Goal: Transaction & Acquisition: Purchase product/service

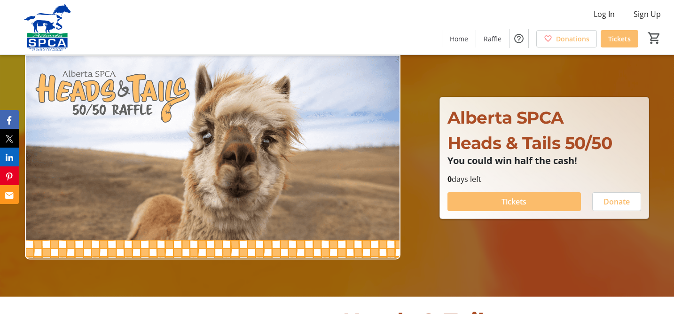
scroll to position [6, 0]
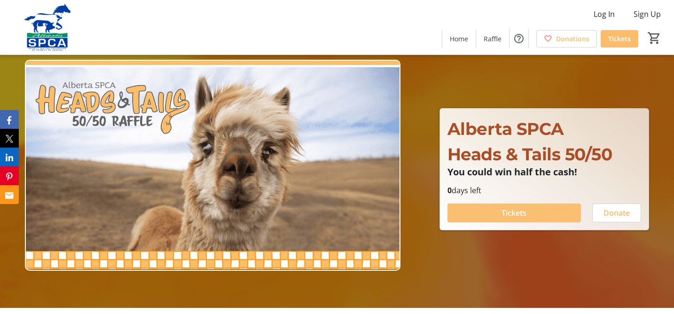
click at [505, 215] on span "Tickets" at bounding box center [513, 212] width 25 height 11
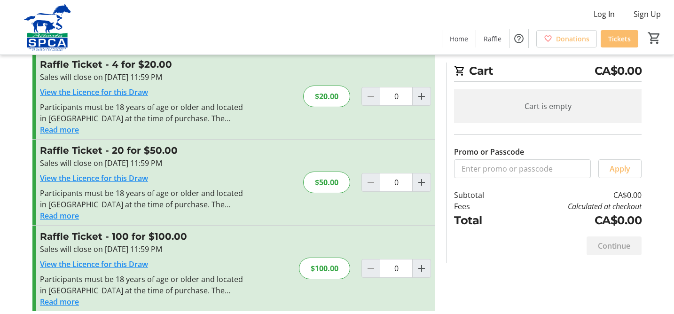
scroll to position [113, 0]
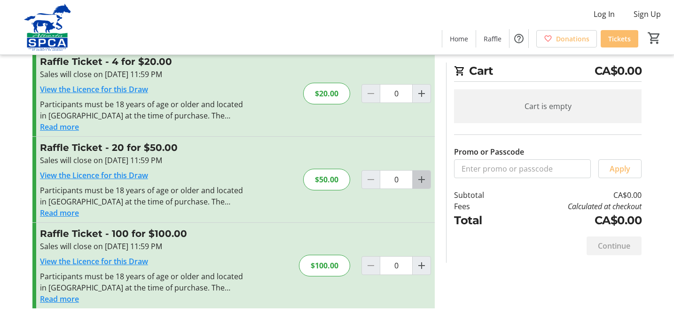
click at [421, 178] on mat-icon "Increment by one" at bounding box center [421, 179] width 11 height 11
type input "1"
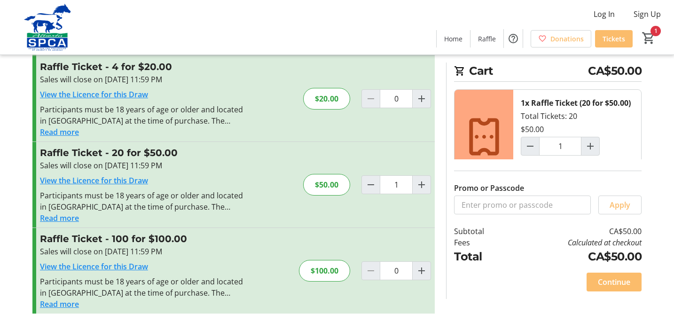
scroll to position [119, 0]
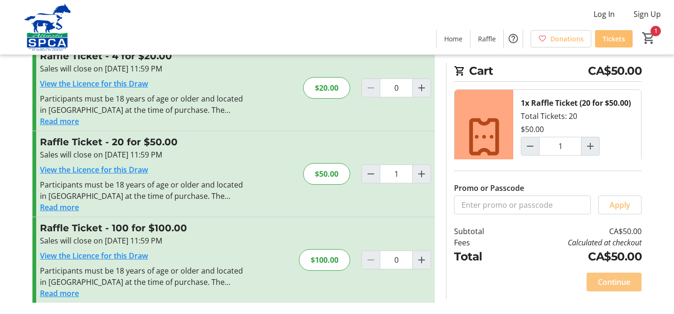
click at [611, 281] on span "Continue" at bounding box center [614, 281] width 32 height 11
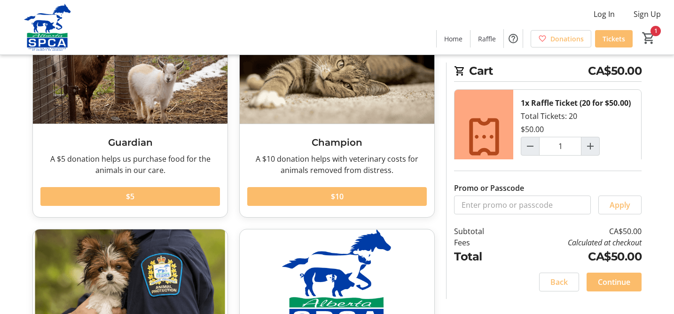
scroll to position [92, 0]
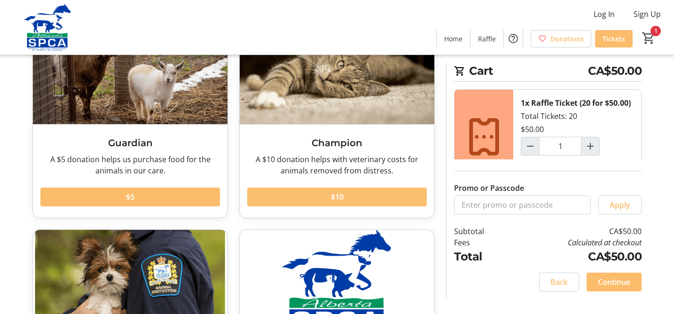
click at [327, 197] on span at bounding box center [336, 197] width 179 height 23
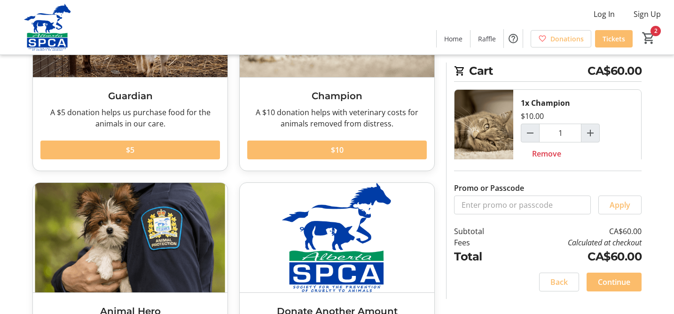
scroll to position [161, 0]
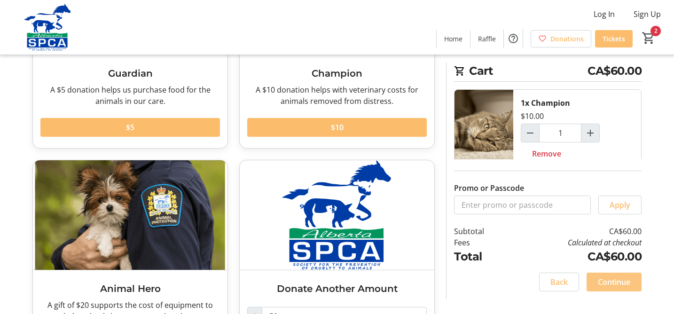
click at [615, 284] on span "Continue" at bounding box center [614, 281] width 32 height 11
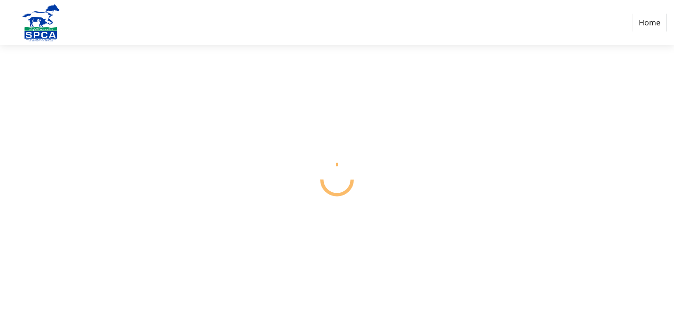
select select "CA"
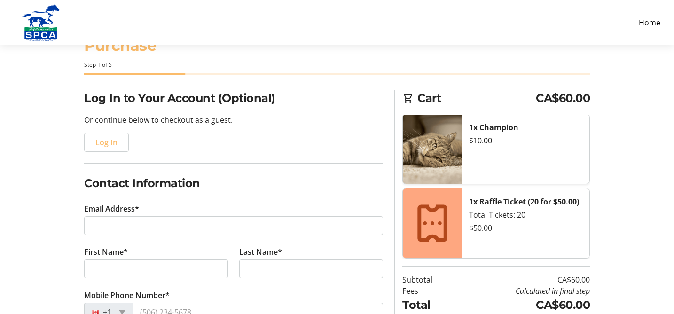
scroll to position [38, 0]
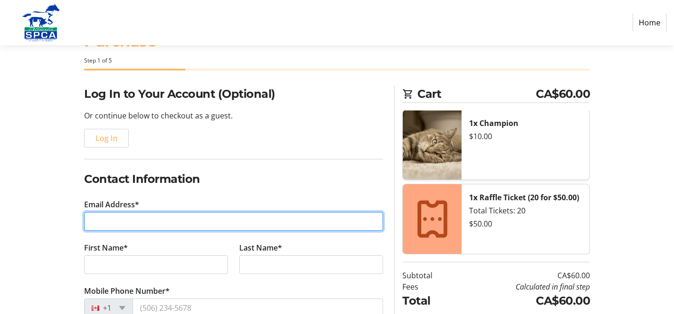
click at [109, 220] on input "Email Address*" at bounding box center [233, 221] width 299 height 19
type input "[PERSON_NAME][EMAIL_ADDRESS][DOMAIN_NAME]"
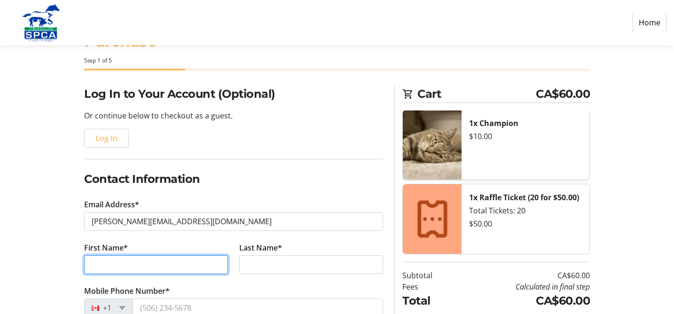
type input "[PERSON_NAME]"
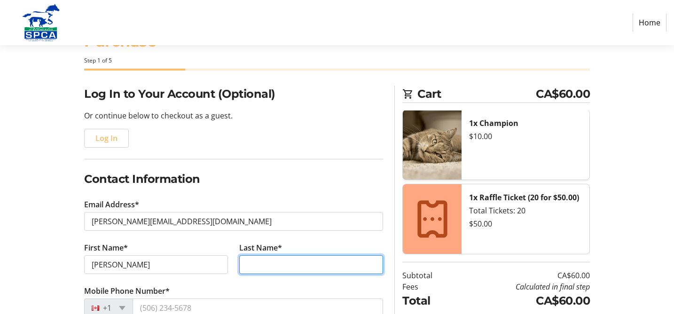
type input "[PERSON_NAME]"
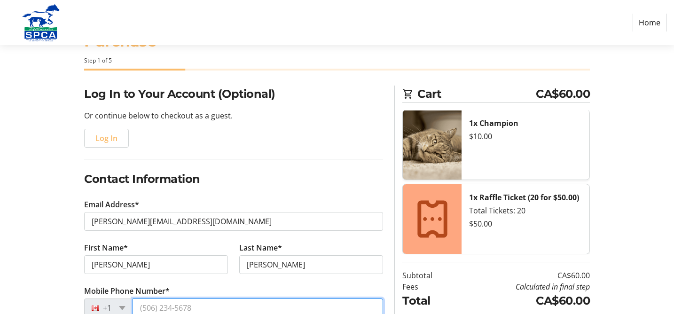
type input "[PHONE_NUMBER]"
type input "25 Moreuil Crt SW"
type input "[GEOGRAPHIC_DATA]"
select select "AB"
type input "T2T6B1"
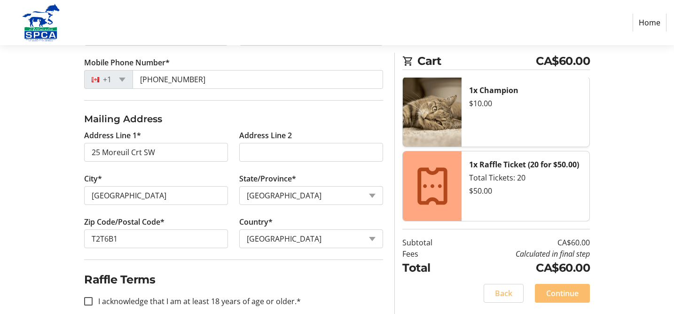
scroll to position [281, 0]
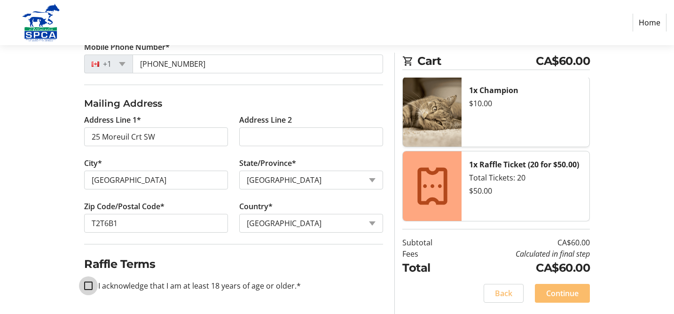
click at [92, 287] on input "I acknowledge that I am at least 18 years of age or older.*" at bounding box center [88, 285] width 8 height 8
checkbox input "true"
click at [555, 294] on span "Continue" at bounding box center [562, 293] width 32 height 11
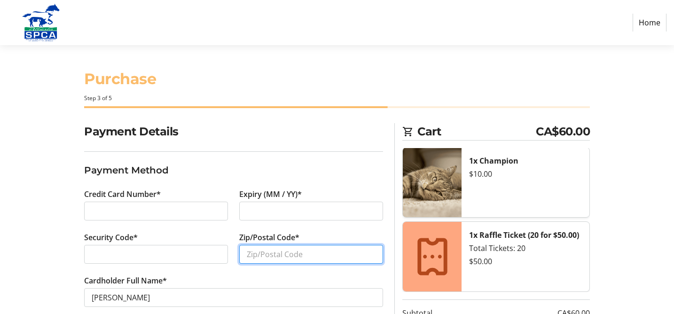
click at [250, 255] on input "Zip/Postal Code*" at bounding box center [311, 254] width 144 height 19
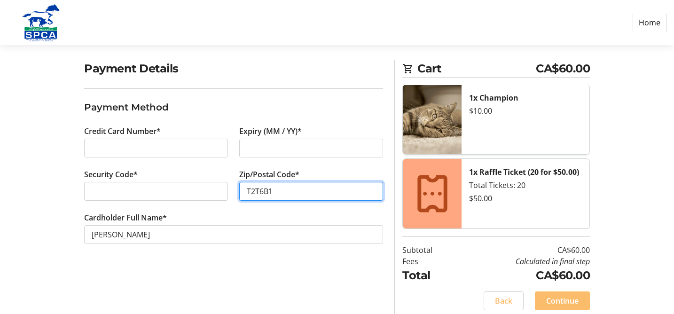
scroll to position [70, 0]
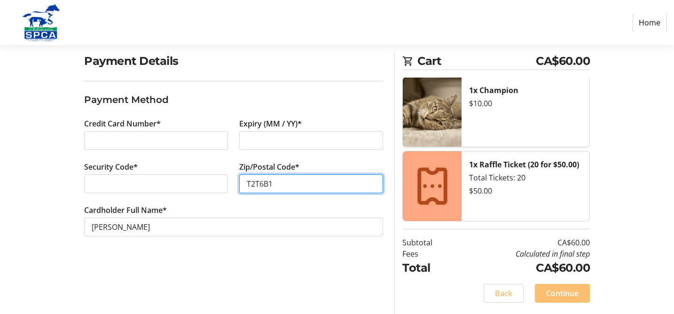
type input "T2T6B1"
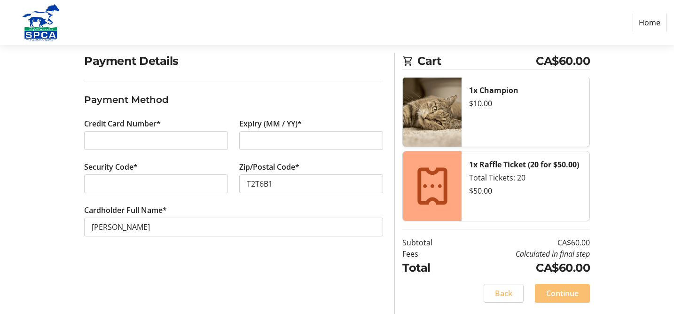
click at [560, 294] on span "Continue" at bounding box center [562, 293] width 32 height 11
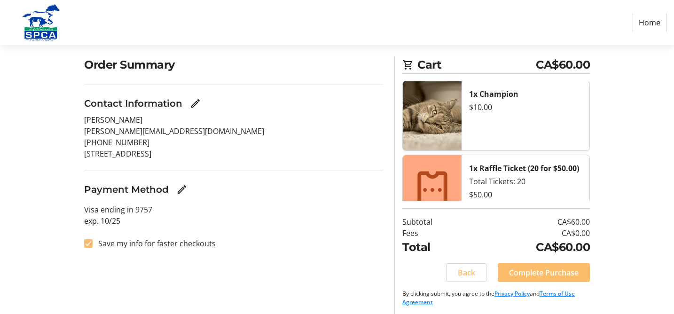
scroll to position [70, 0]
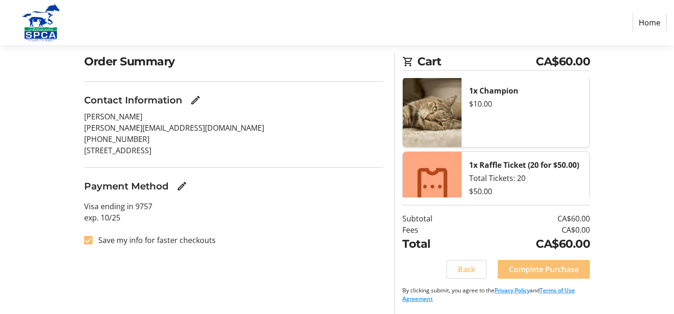
click at [542, 270] on span "Complete Purchase" at bounding box center [544, 269] width 70 height 11
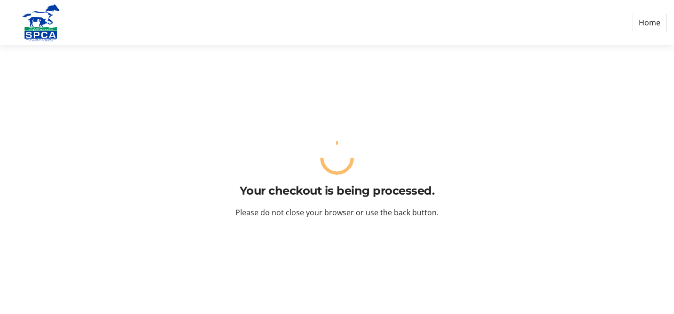
scroll to position [0, 0]
